Goal: Check status: Check status

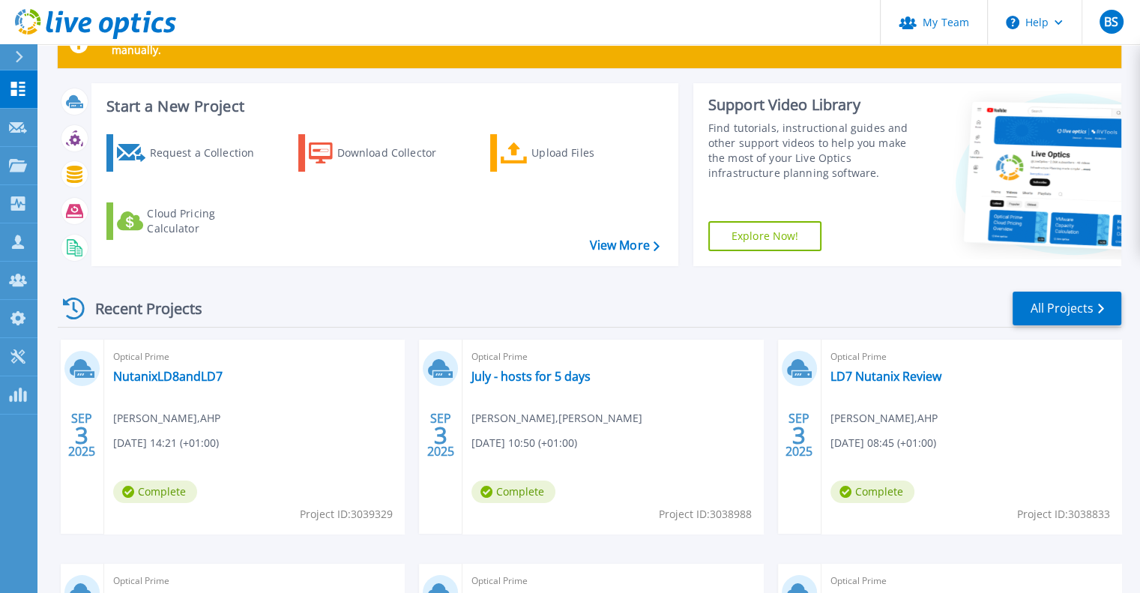
scroll to position [75, 0]
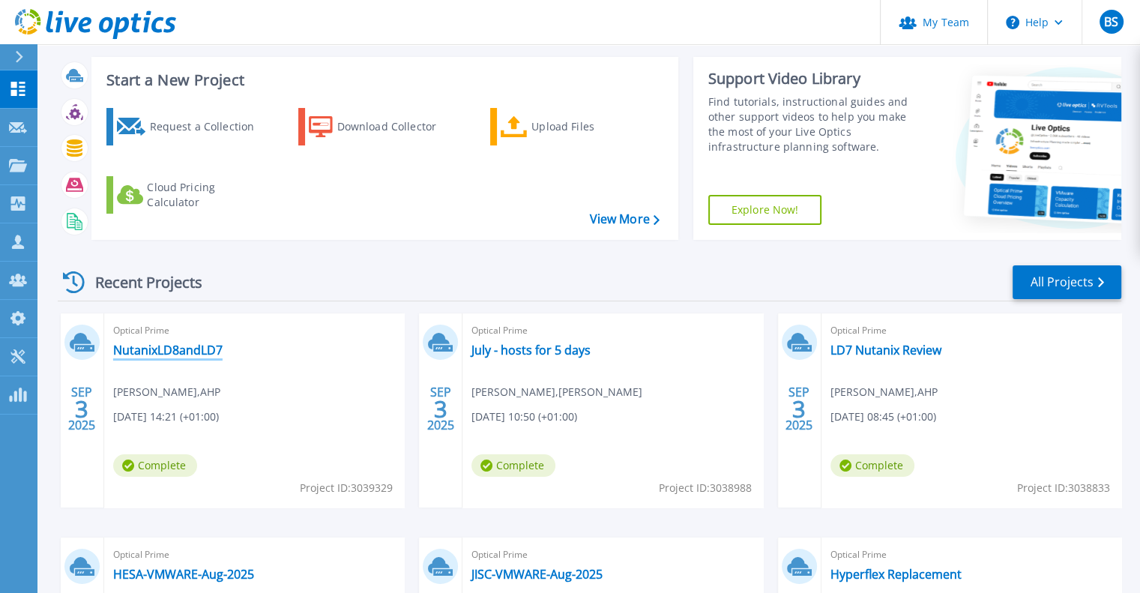
click at [185, 347] on link "NutanixLD8andLD7" at bounding box center [167, 349] width 109 height 15
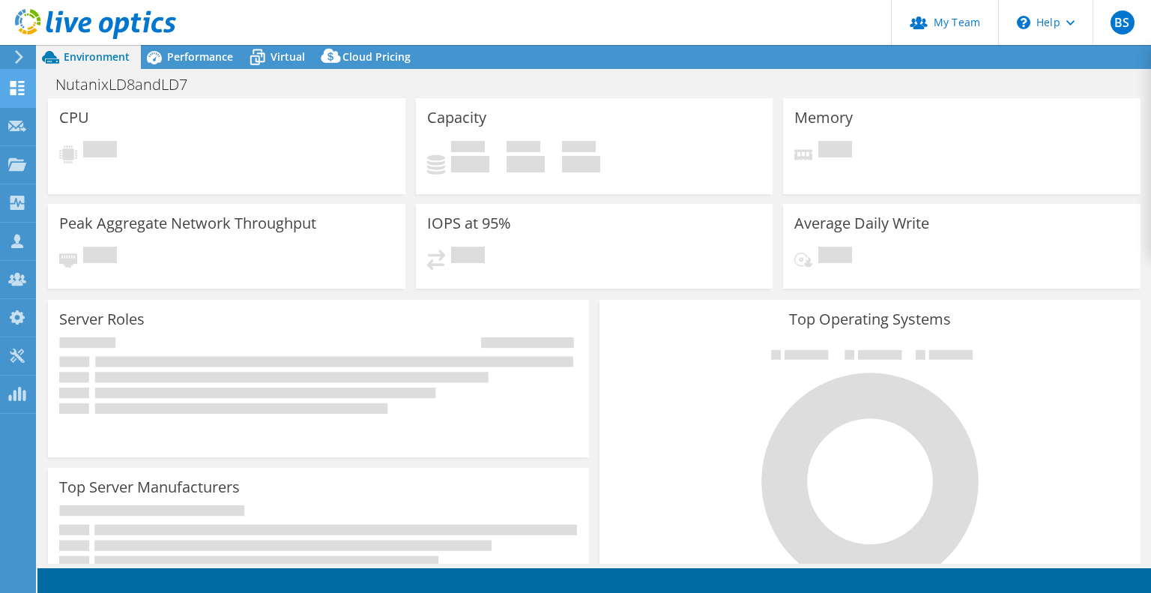
select select "USD"
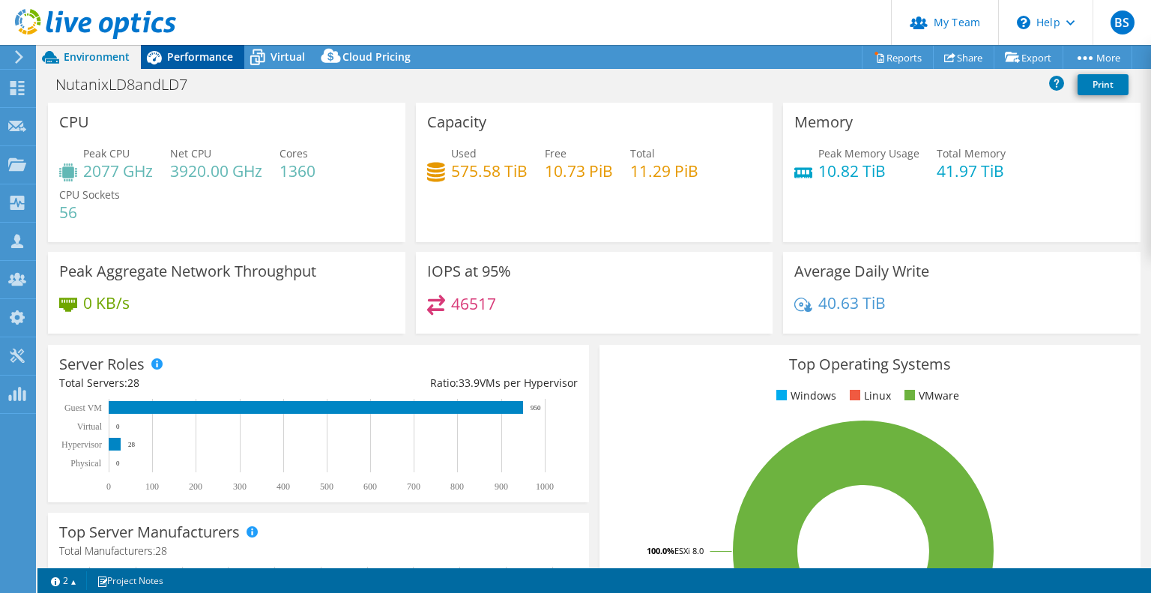
click at [213, 55] on span "Performance" at bounding box center [200, 56] width 66 height 14
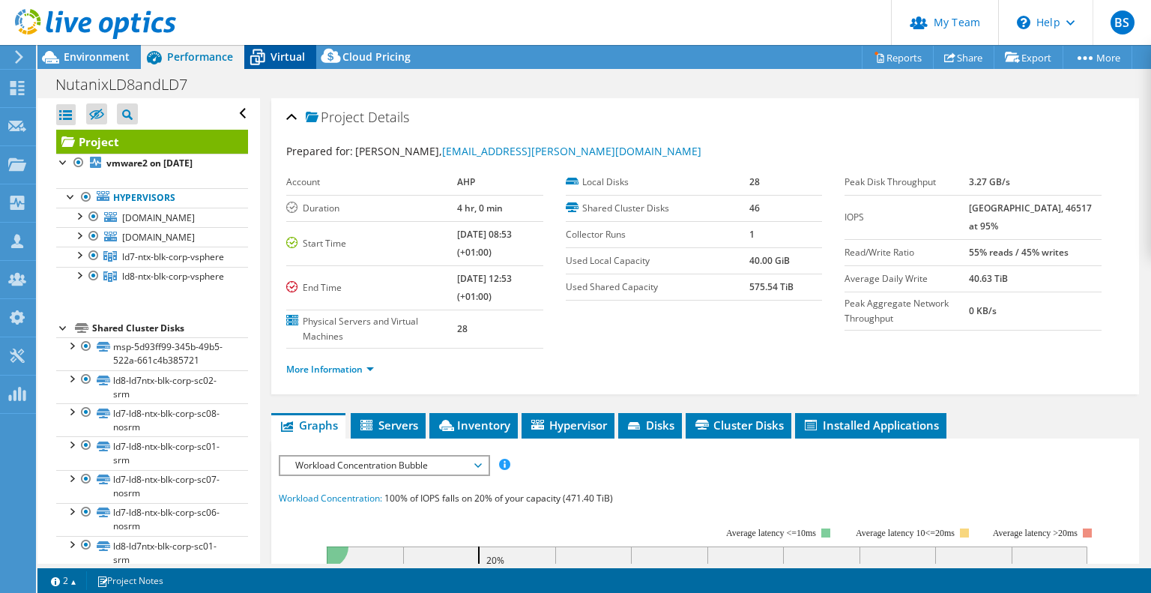
click at [274, 55] on span "Virtual" at bounding box center [288, 56] width 34 height 14
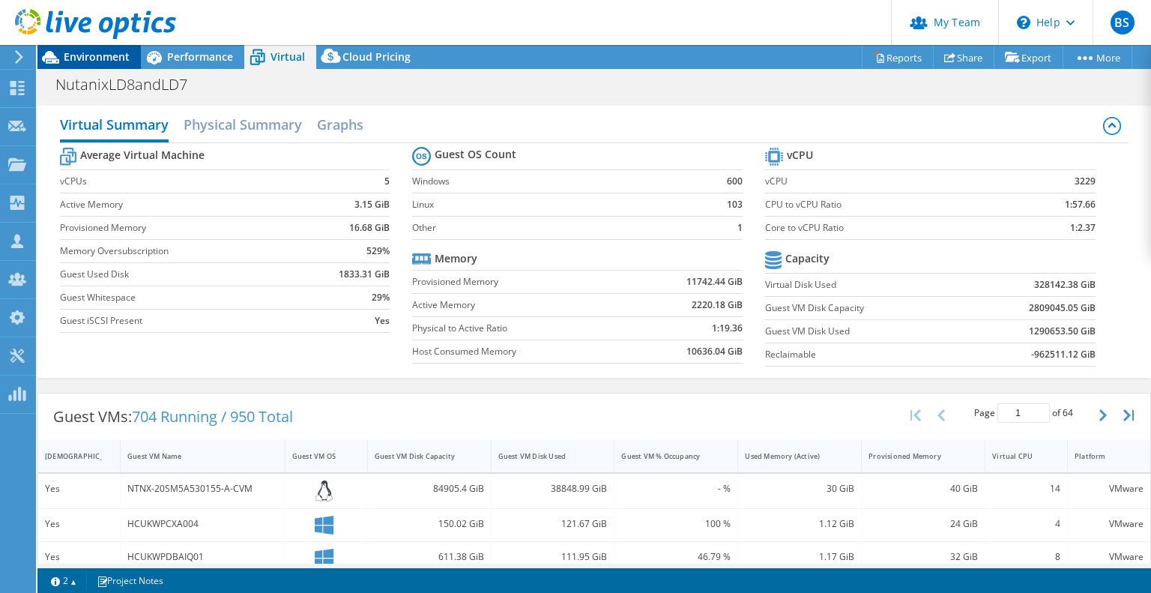
click at [78, 55] on span "Environment" at bounding box center [97, 56] width 66 height 14
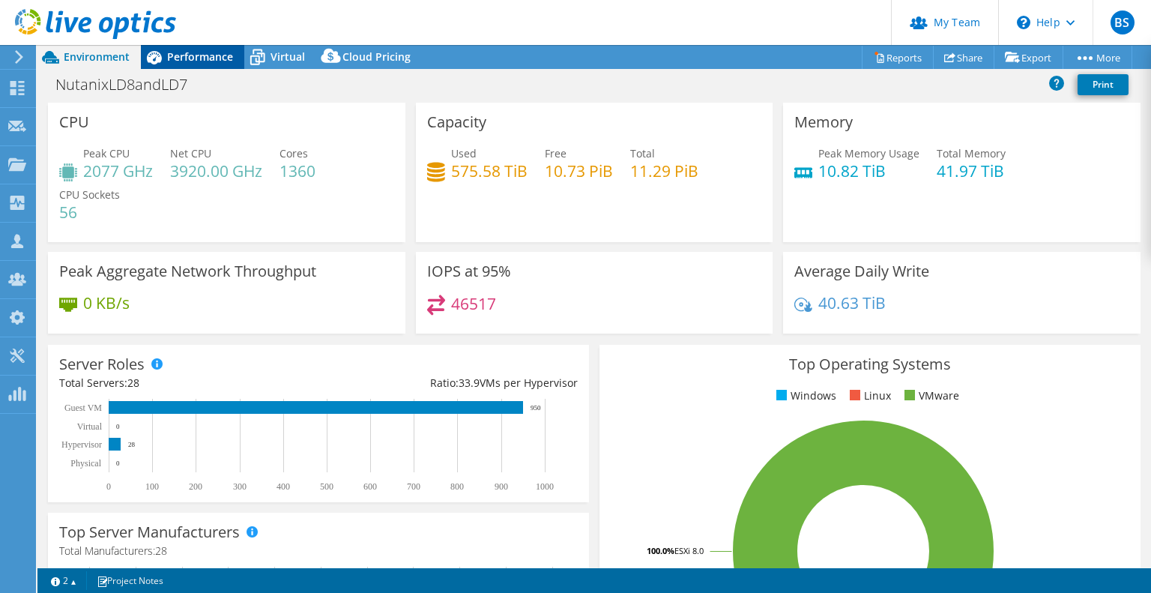
click at [183, 68] on div "Performance" at bounding box center [192, 57] width 103 height 24
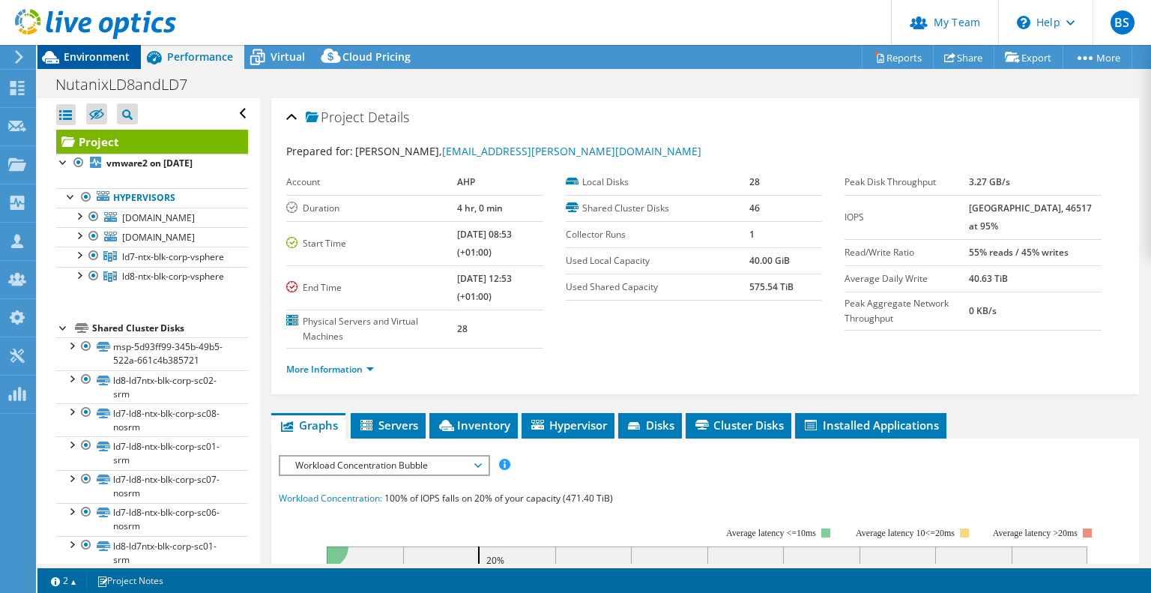
click at [121, 58] on span "Environment" at bounding box center [97, 56] width 66 height 14
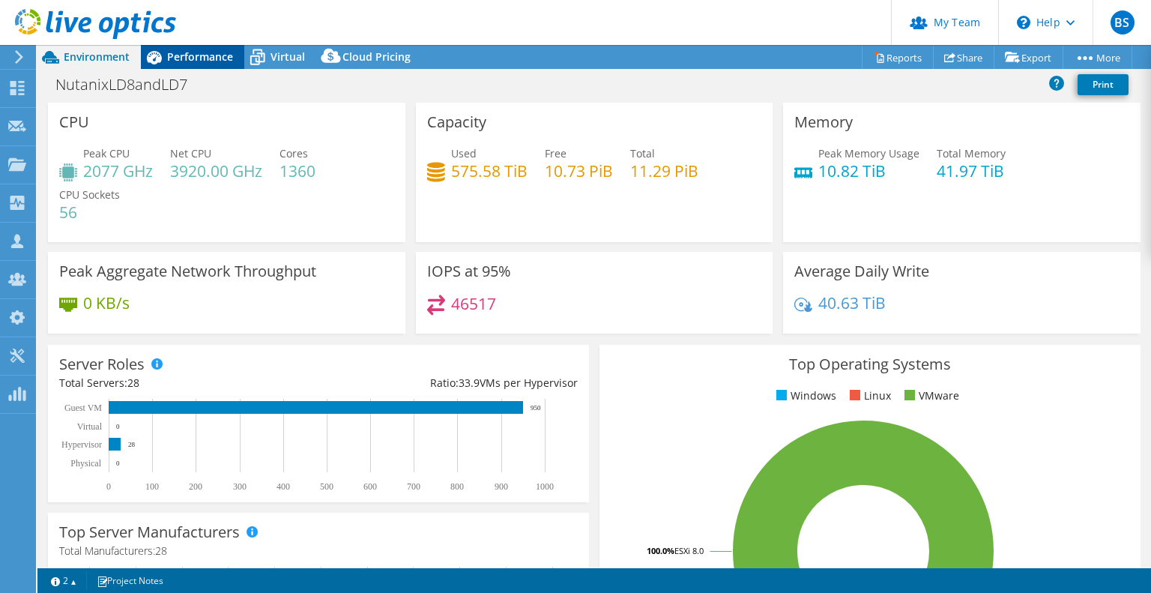
click at [200, 60] on span "Performance" at bounding box center [200, 56] width 66 height 14
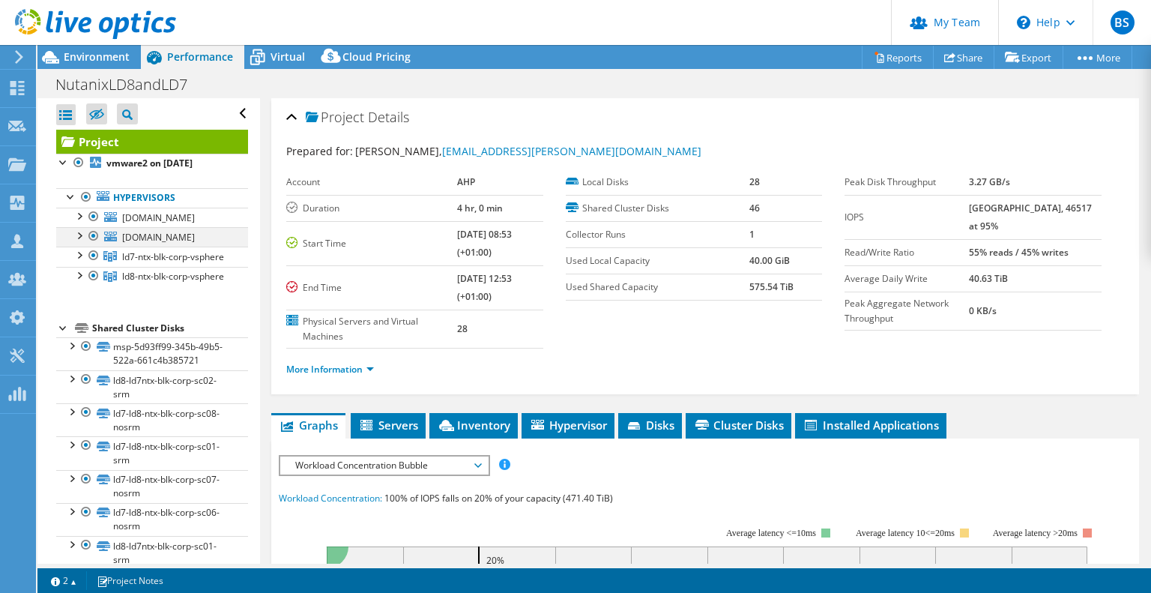
click at [94, 245] on div at bounding box center [93, 236] width 15 height 18
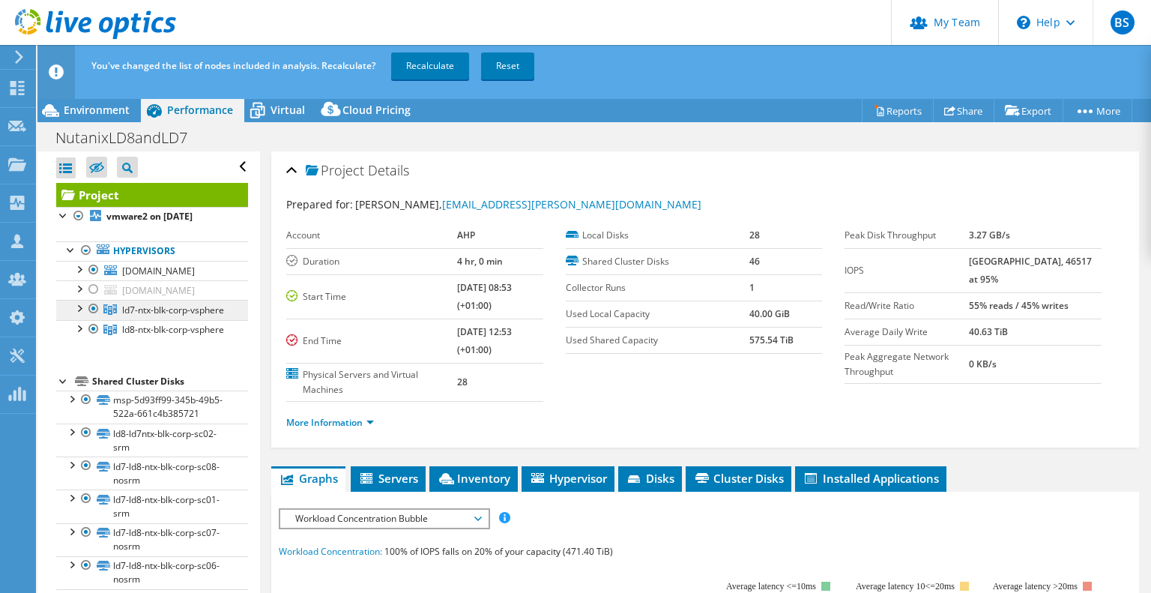
click at [81, 319] on link "ld7-ntx-blk-corp-vsphere" at bounding box center [152, 309] width 192 height 19
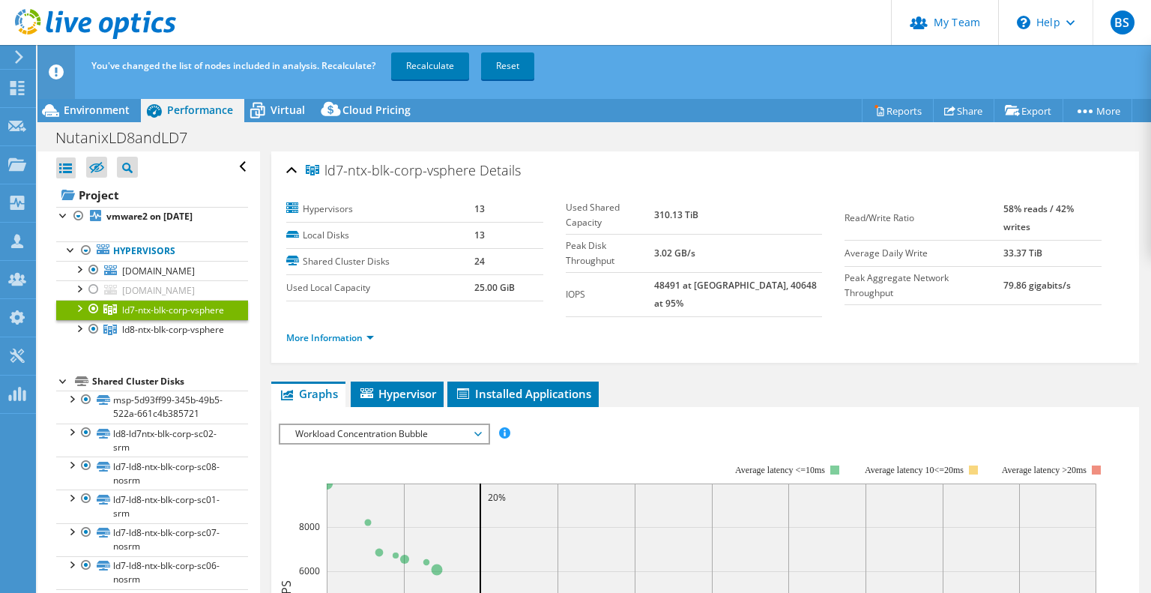
click at [79, 315] on div at bounding box center [78, 307] width 15 height 15
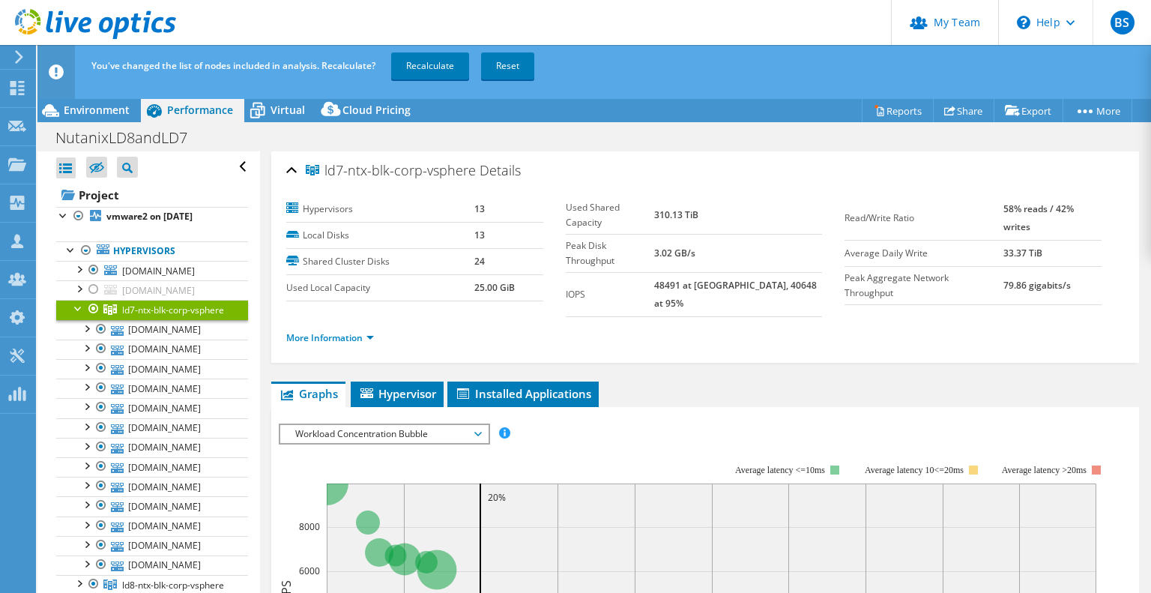
click at [79, 315] on div at bounding box center [78, 307] width 15 height 15
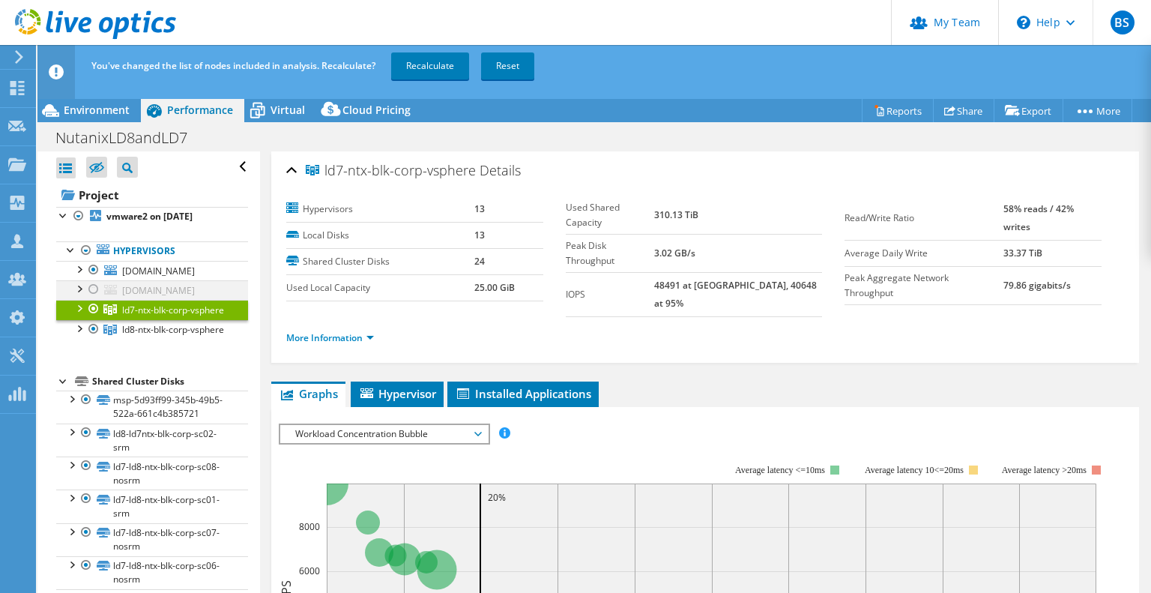
click at [78, 295] on div at bounding box center [78, 287] width 15 height 15
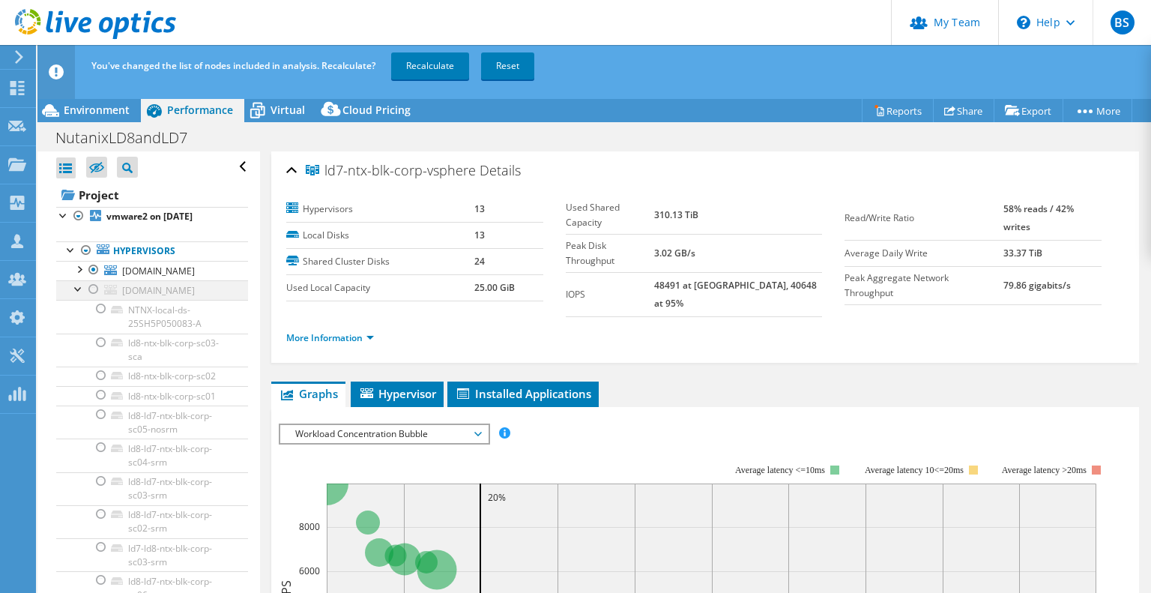
click at [78, 295] on div at bounding box center [78, 287] width 15 height 15
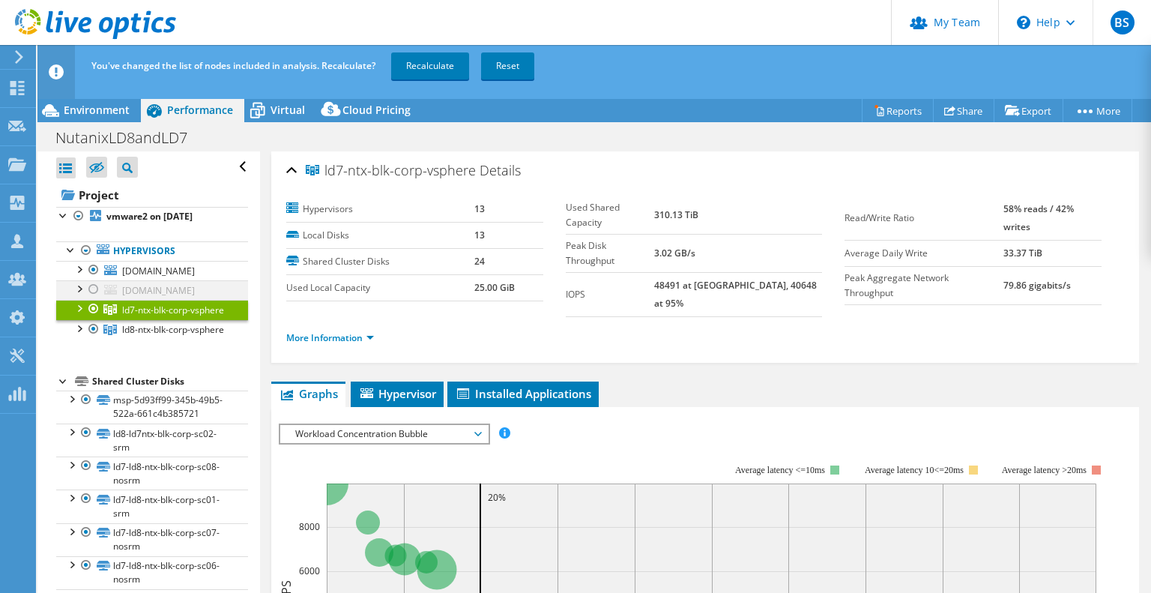
click at [91, 298] on div at bounding box center [93, 289] width 15 height 18
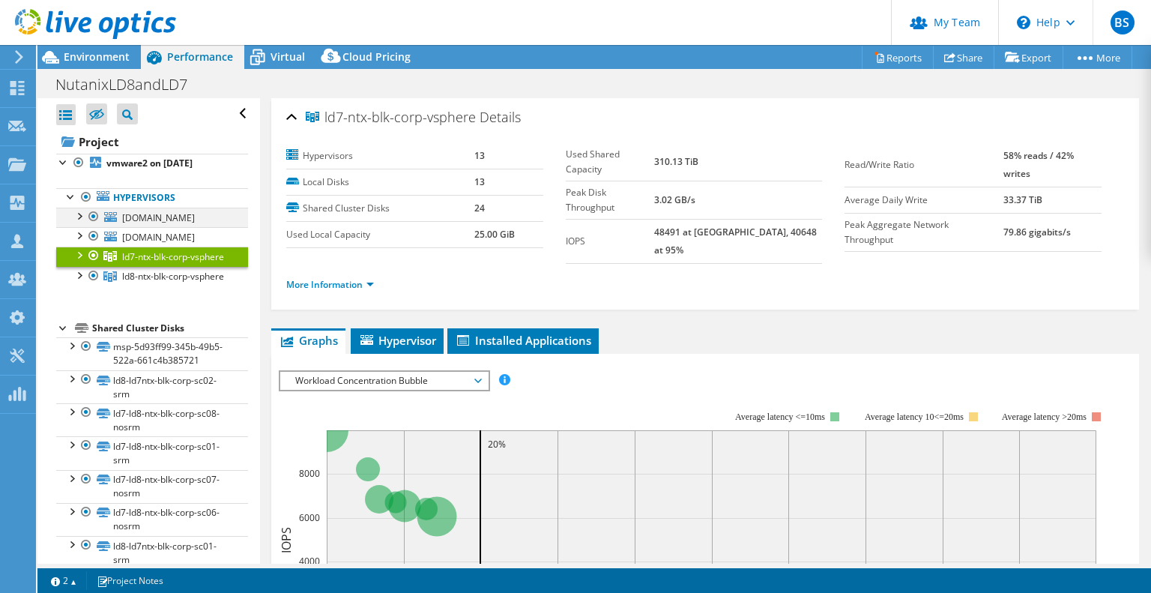
click at [78, 212] on div at bounding box center [78, 215] width 15 height 15
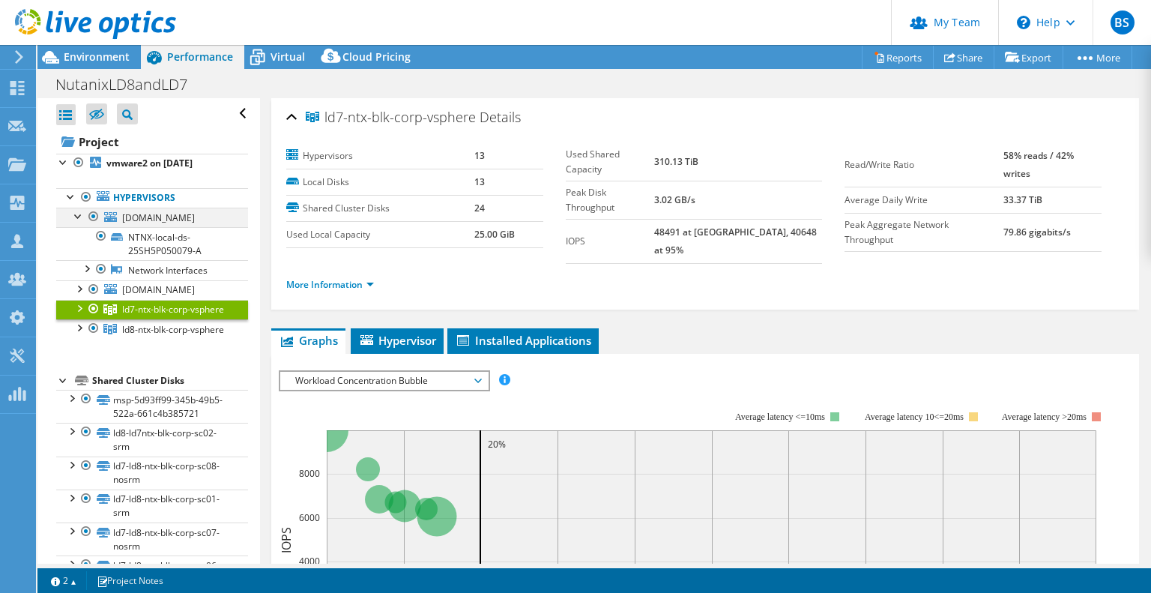
click at [78, 212] on div at bounding box center [78, 215] width 15 height 15
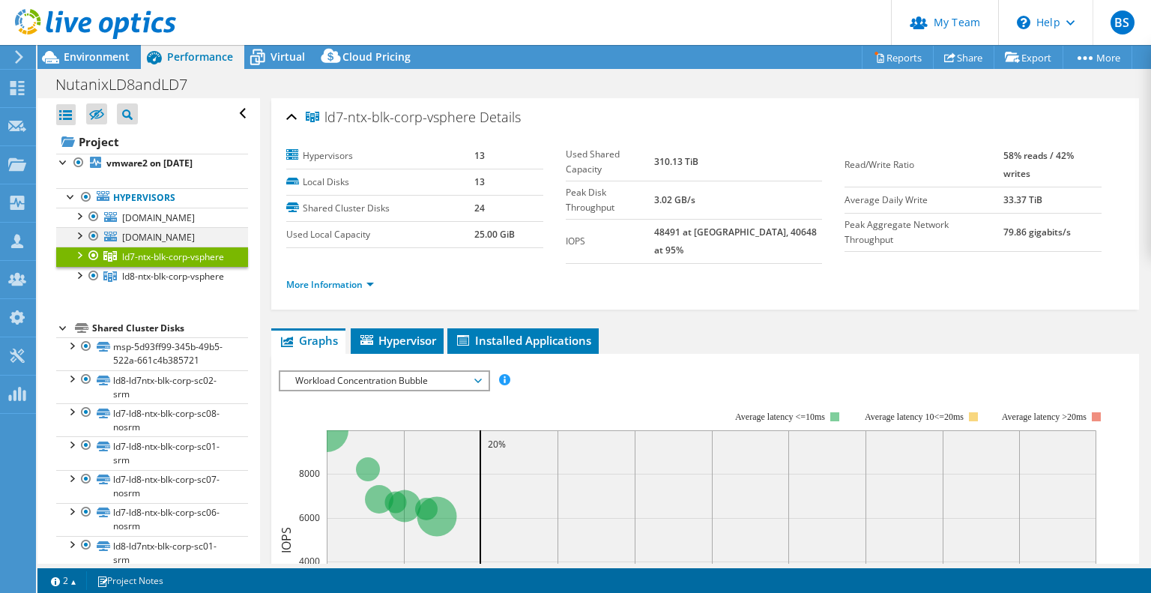
click at [94, 245] on div at bounding box center [93, 236] width 15 height 18
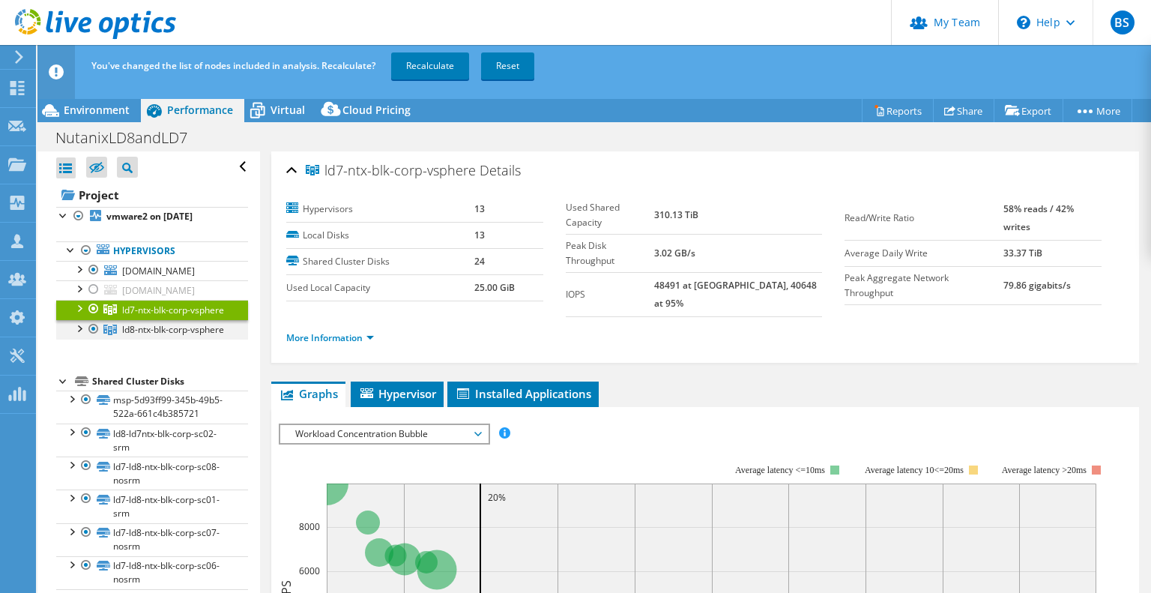
click at [90, 338] on div at bounding box center [93, 329] width 15 height 18
click at [429, 63] on link "Recalculate" at bounding box center [430, 65] width 78 height 27
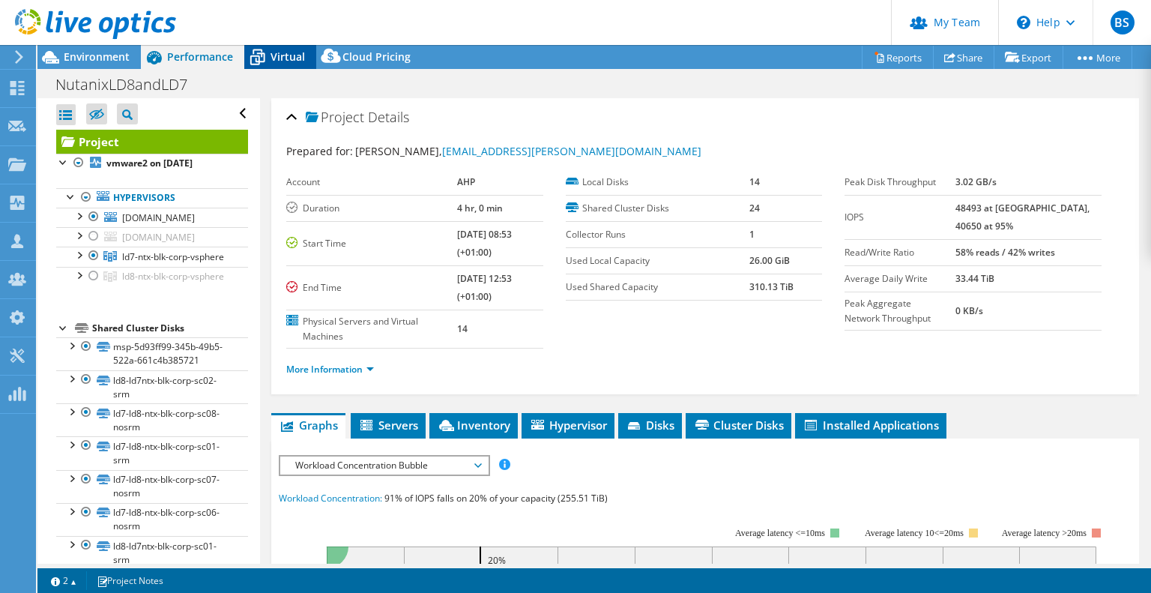
click at [278, 50] on span "Virtual" at bounding box center [288, 56] width 34 height 14
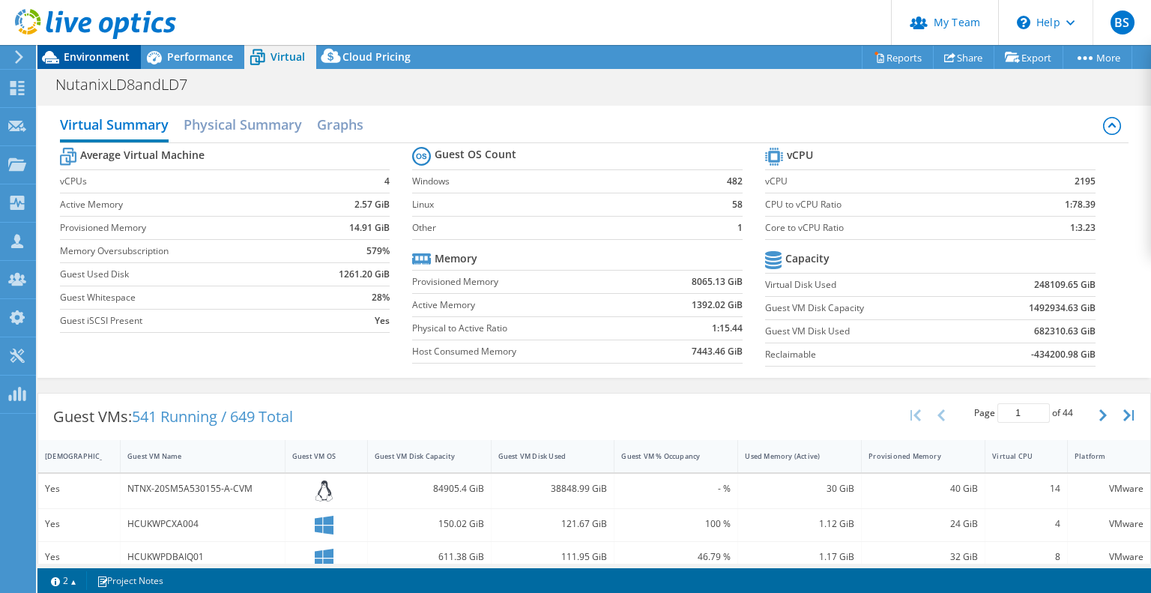
click at [81, 52] on span "Environment" at bounding box center [97, 56] width 66 height 14
